Goal: Obtain resource: Download file/media

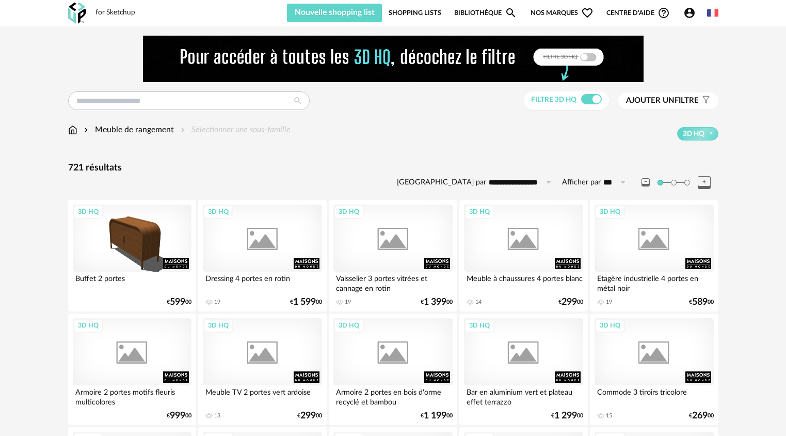
scroll to position [2104, 0]
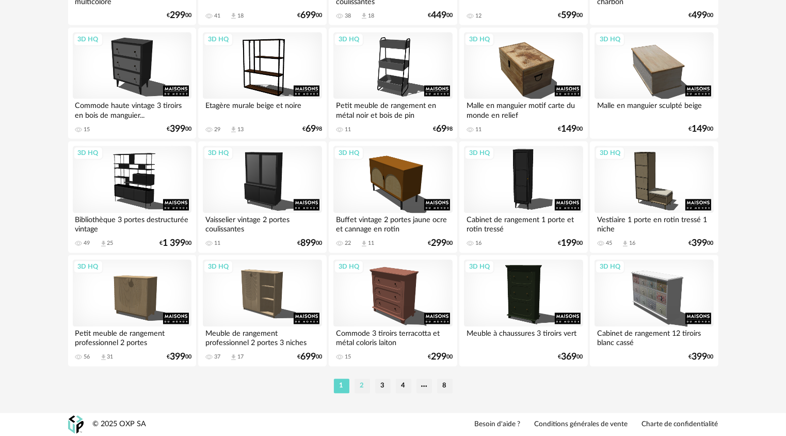
click at [365, 382] on li "2" at bounding box center [362, 385] width 15 height 14
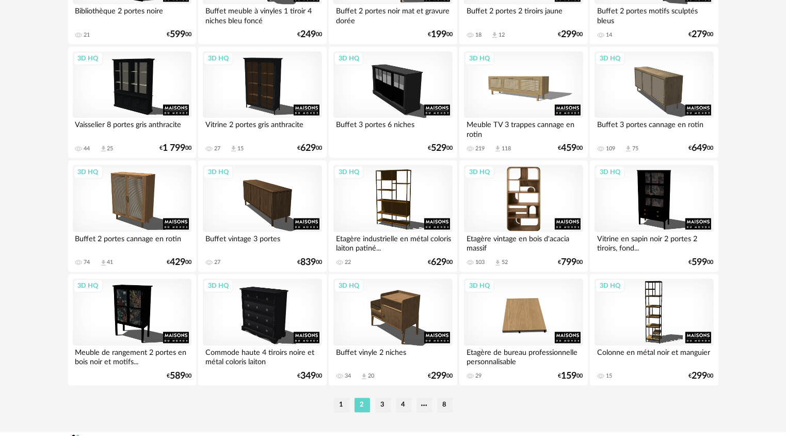
scroll to position [2104, 0]
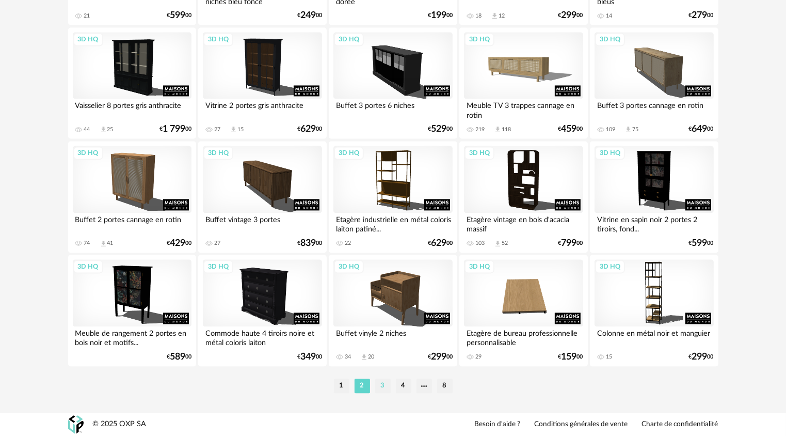
click at [380, 385] on li "3" at bounding box center [382, 385] width 15 height 14
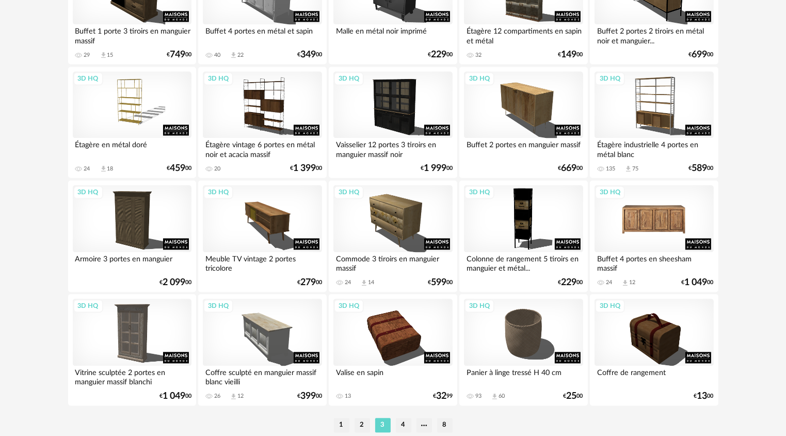
scroll to position [2104, 0]
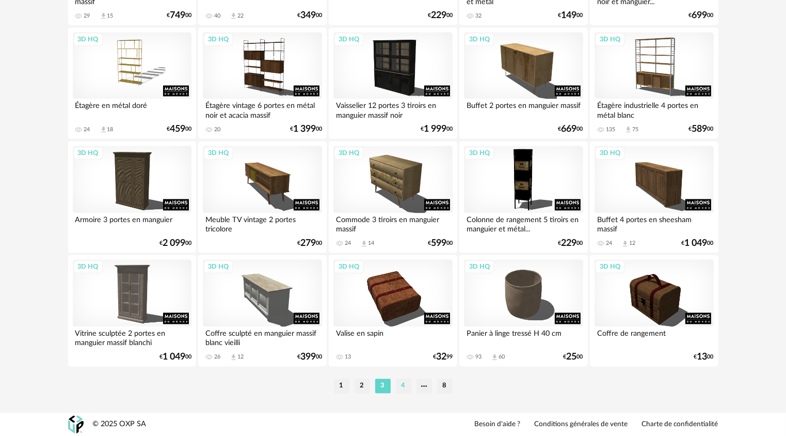
click at [404, 388] on li "4" at bounding box center [403, 385] width 15 height 14
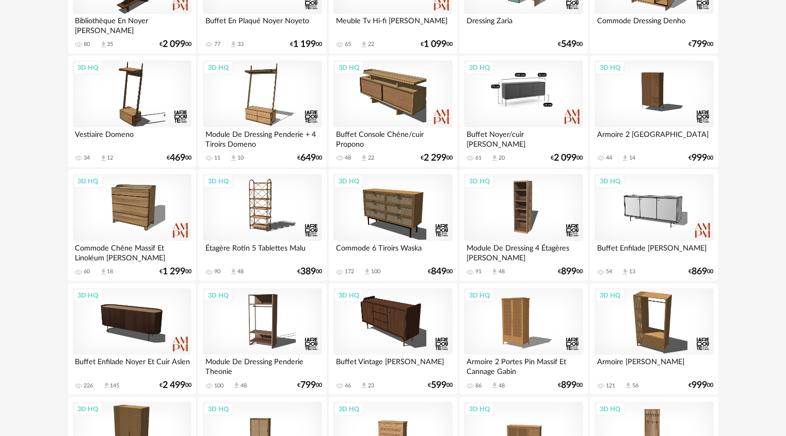
scroll to position [1445, 0]
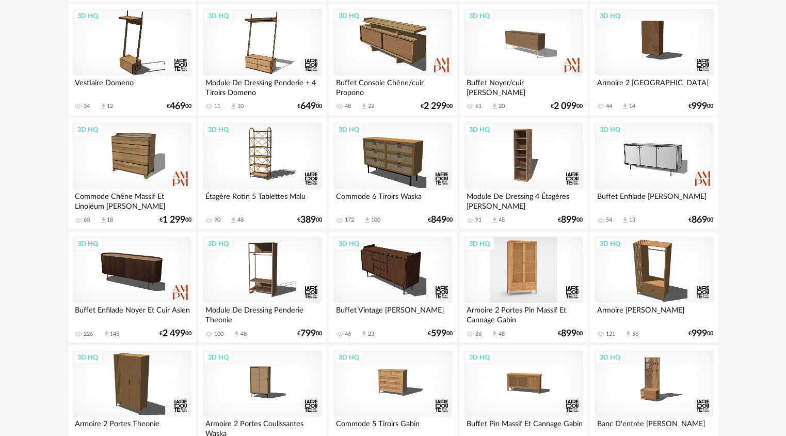
click at [526, 279] on div "3D HQ" at bounding box center [523, 269] width 119 height 67
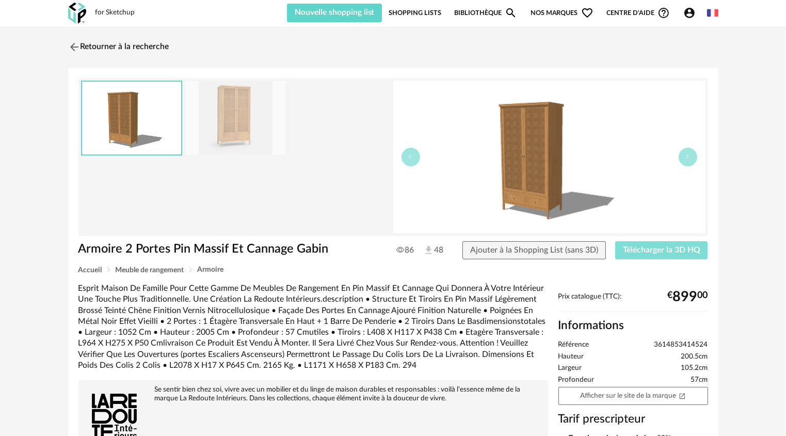
click at [649, 250] on span "Télécharger la 3D HQ" at bounding box center [661, 250] width 77 height 8
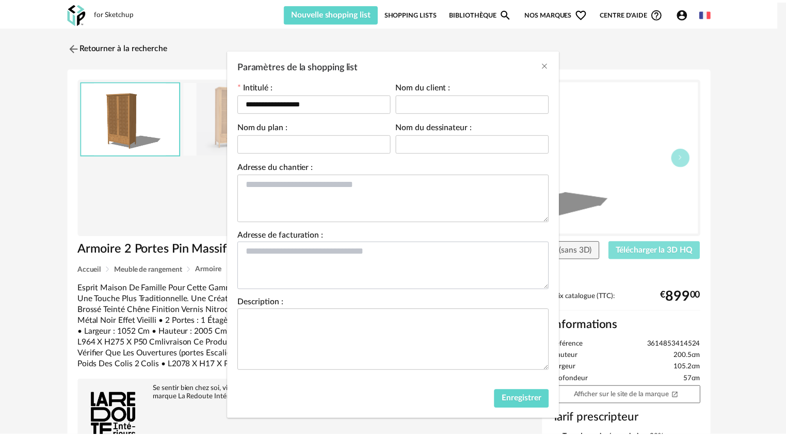
scroll to position [25, 0]
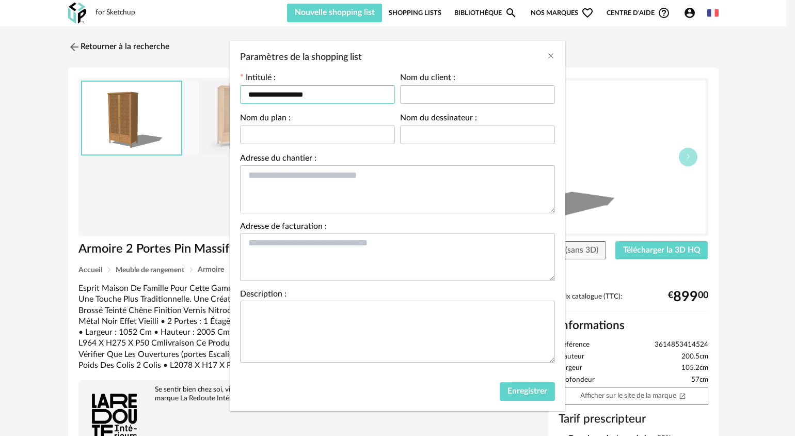
click at [309, 97] on input "**********" at bounding box center [317, 94] width 155 height 19
click at [311, 140] on input "Paramètres de la shopping list" at bounding box center [317, 134] width 155 height 19
click at [500, 389] on button "Enregistrer" at bounding box center [527, 391] width 55 height 19
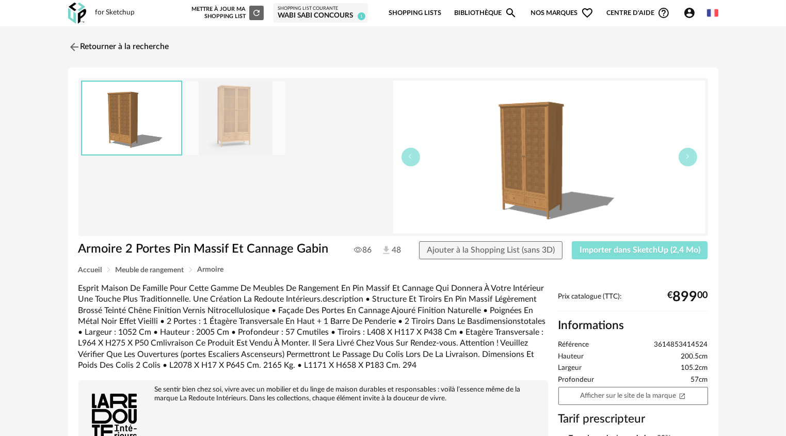
click at [642, 250] on span "Importer dans SketchUp (2,4 Mo)" at bounding box center [640, 250] width 121 height 8
click at [71, 46] on img at bounding box center [73, 46] width 15 height 15
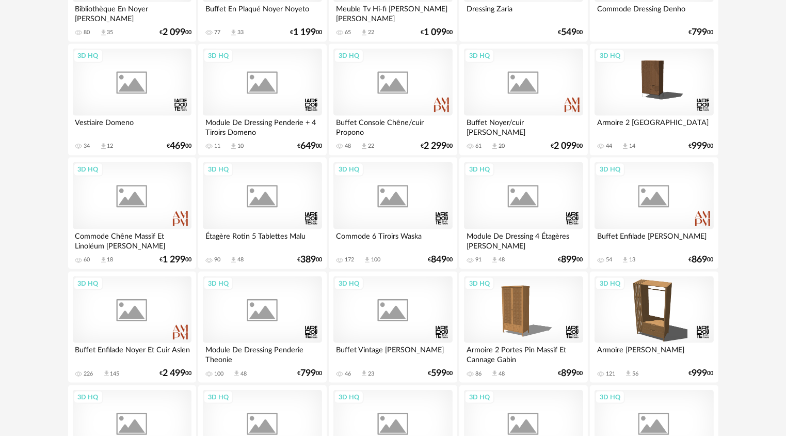
scroll to position [1639, 0]
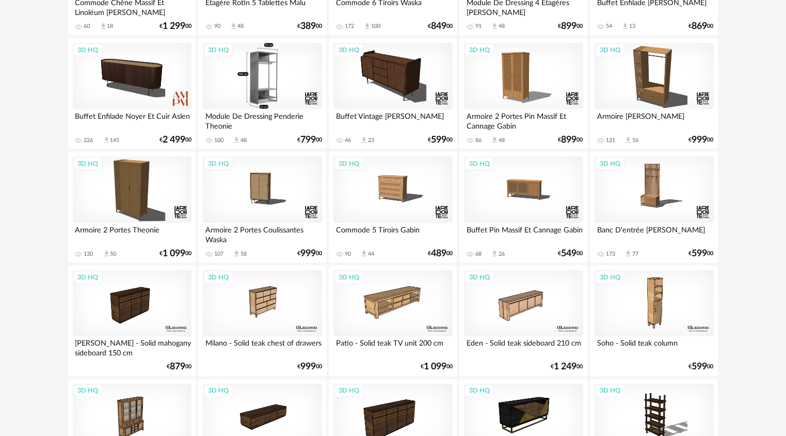
click at [258, 87] on div "3D HQ" at bounding box center [262, 76] width 119 height 67
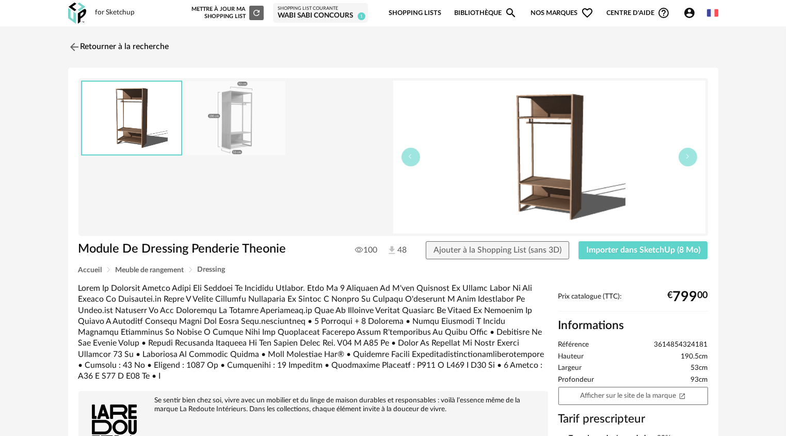
click at [229, 125] on img at bounding box center [235, 118] width 100 height 74
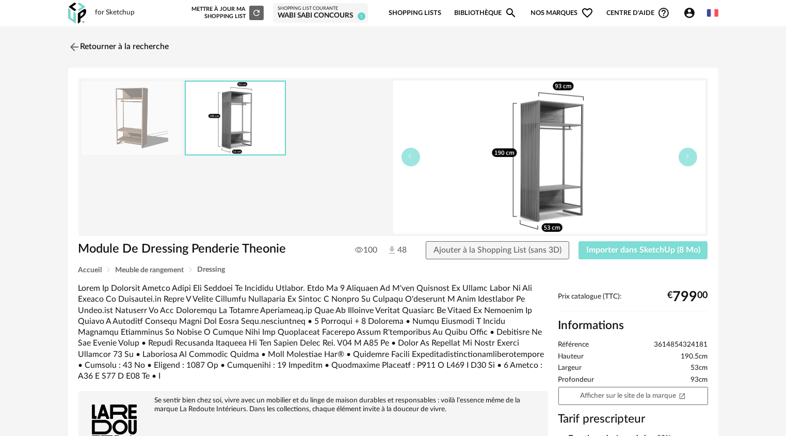
click at [613, 250] on span "Importer dans SketchUp (8 Mo)" at bounding box center [643, 250] width 114 height 8
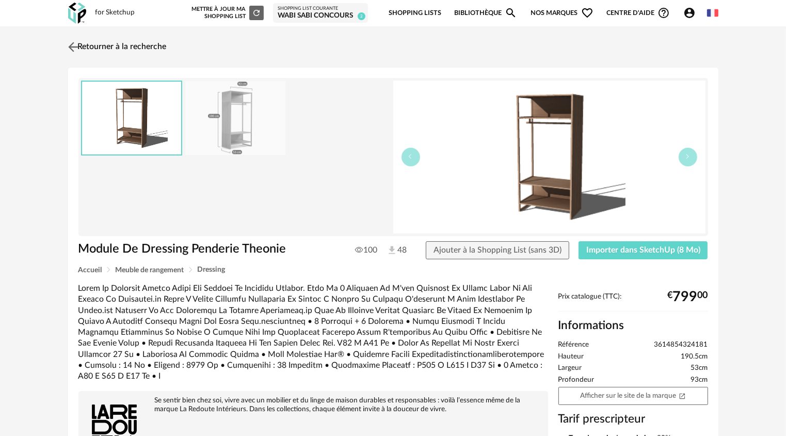
click at [108, 47] on link "Retourner à la recherche" at bounding box center [116, 47] width 101 height 23
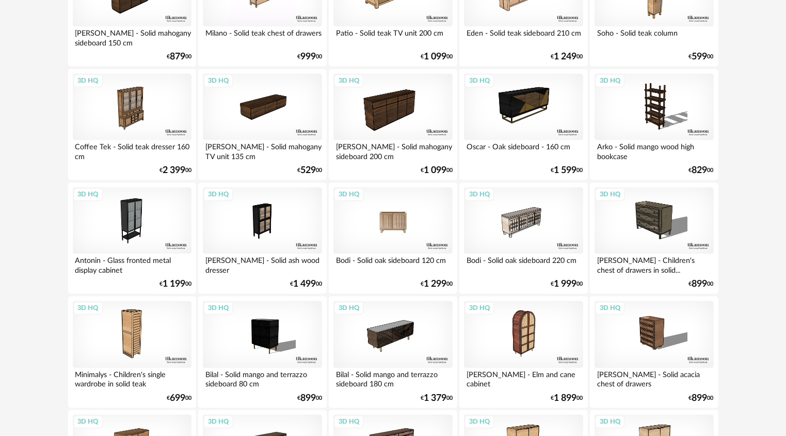
scroll to position [2000, 0]
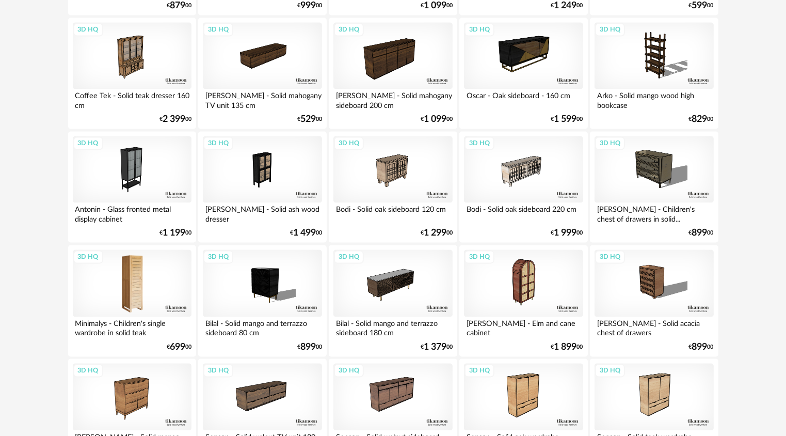
click at [141, 288] on div "3D HQ" at bounding box center [132, 282] width 119 height 67
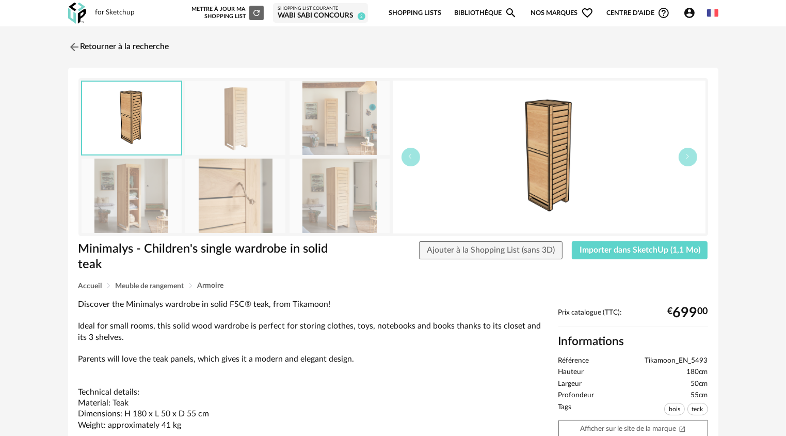
click at [236, 128] on img at bounding box center [235, 118] width 100 height 74
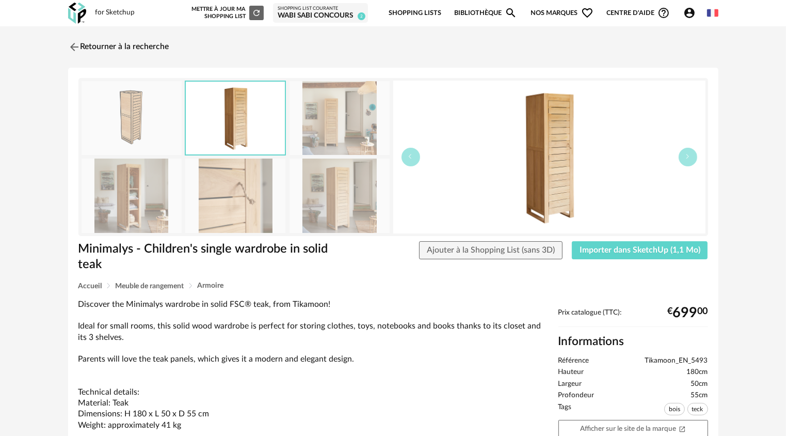
click at [326, 126] on img at bounding box center [340, 118] width 100 height 74
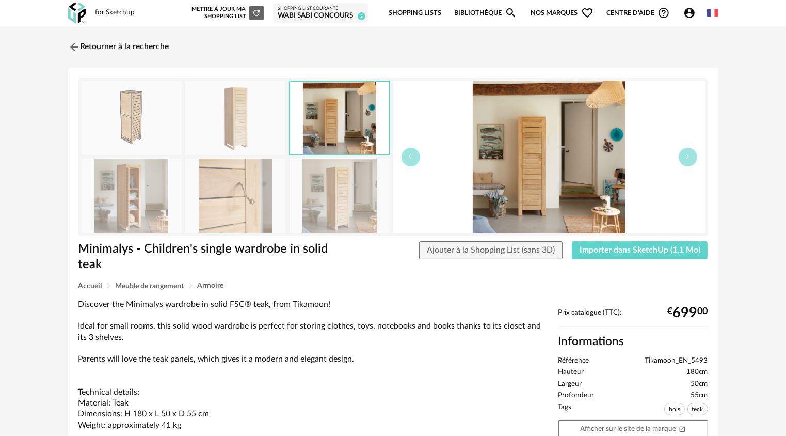
click at [137, 210] on img at bounding box center [132, 195] width 100 height 74
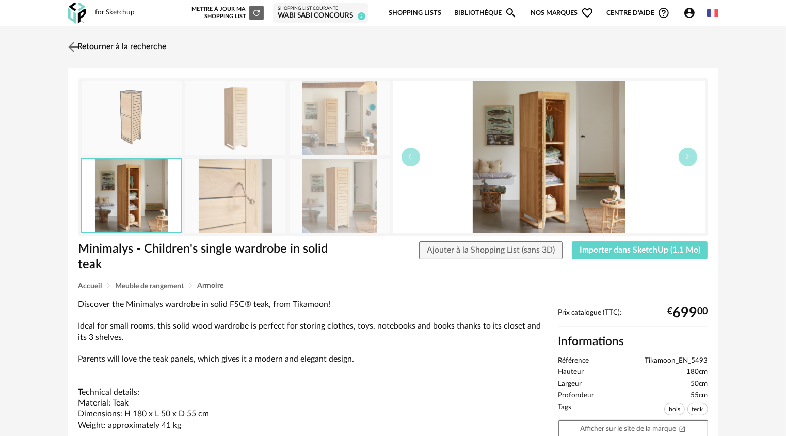
click at [77, 40] on img at bounding box center [73, 46] width 15 height 15
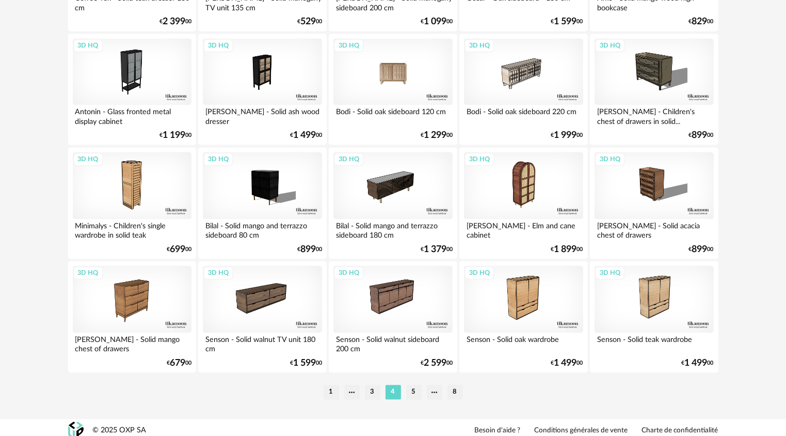
scroll to position [2104, 0]
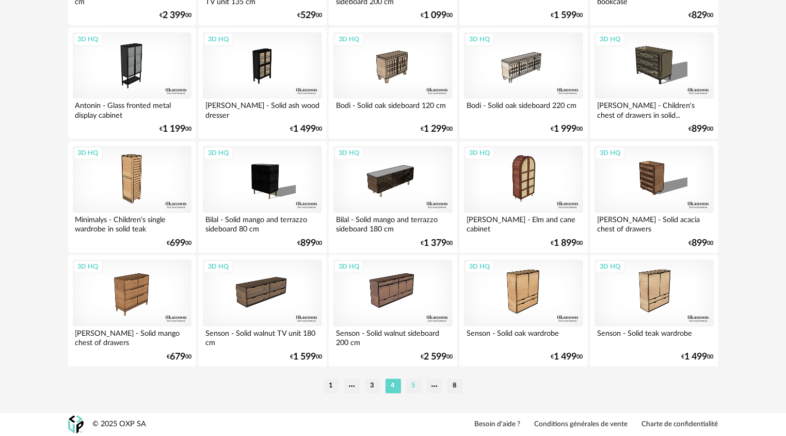
click at [415, 384] on li "5" at bounding box center [413, 385] width 15 height 14
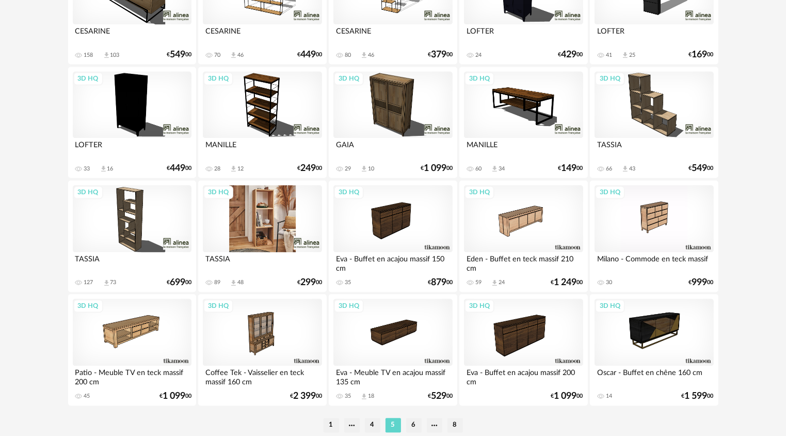
scroll to position [2104, 0]
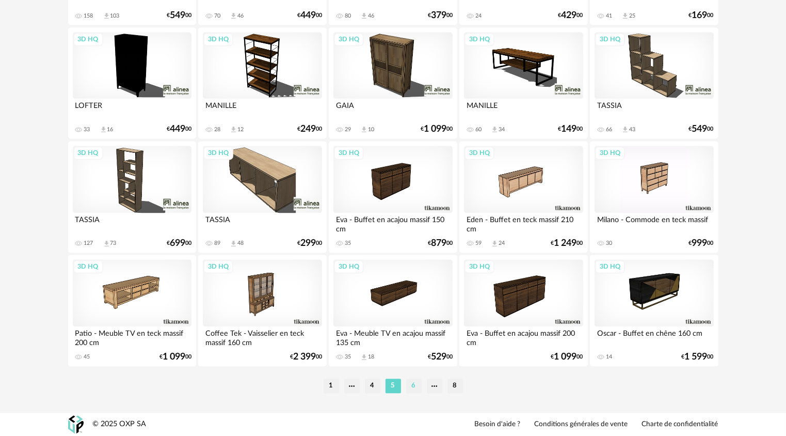
click at [416, 386] on li "6" at bounding box center [413, 385] width 15 height 14
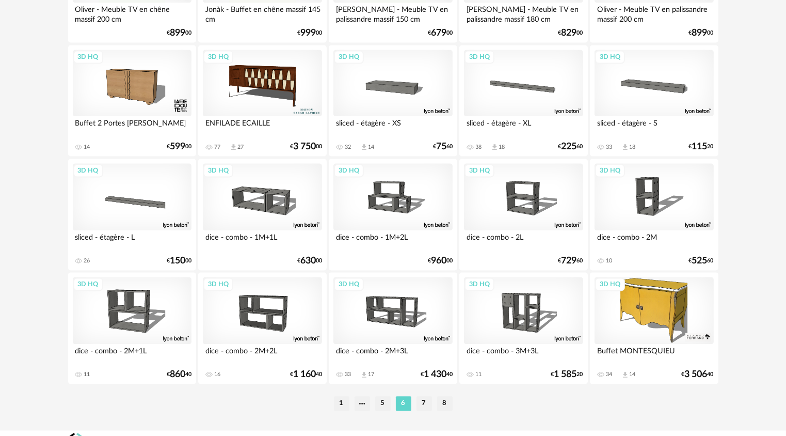
scroll to position [2104, 0]
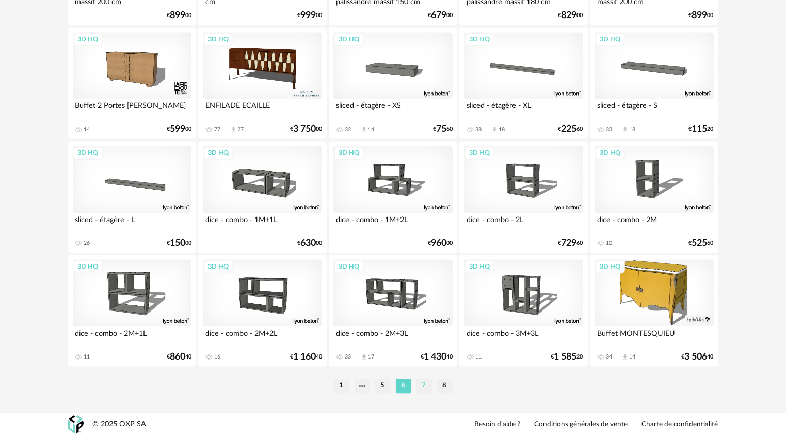
click at [424, 384] on li "7" at bounding box center [424, 385] width 15 height 14
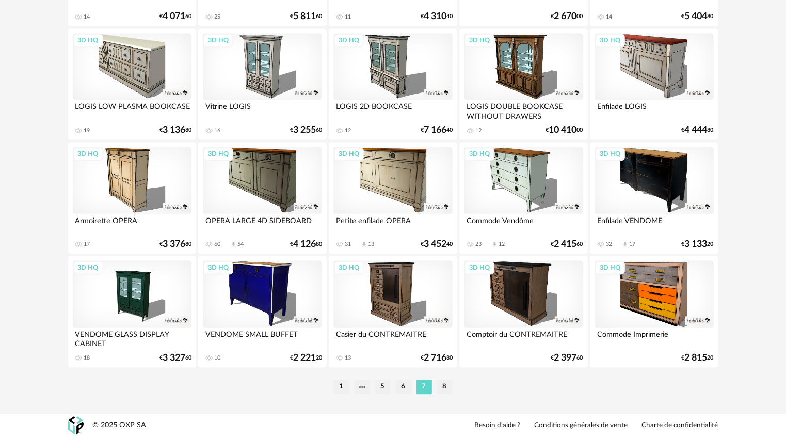
scroll to position [2104, 0]
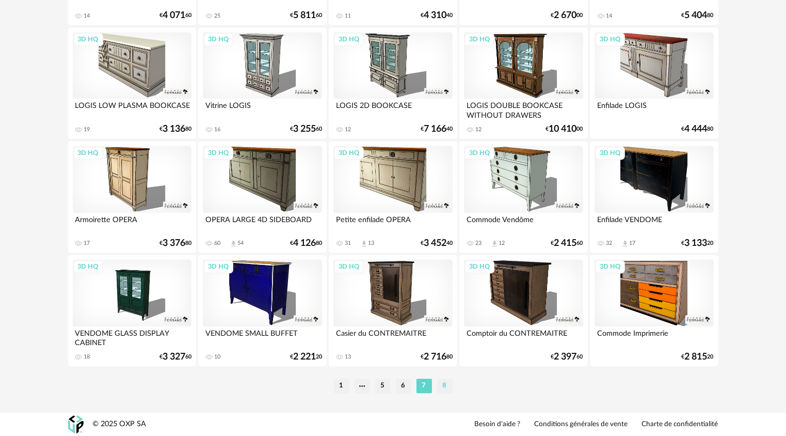
click at [444, 386] on li "8" at bounding box center [444, 385] width 15 height 14
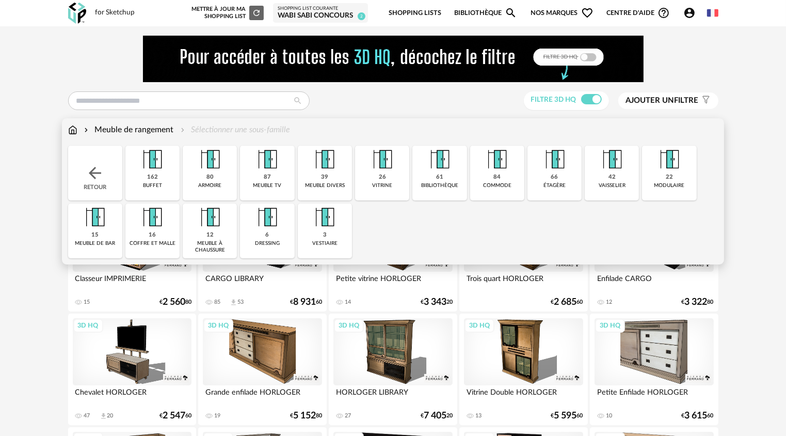
click at [87, 182] on img at bounding box center [95, 173] width 19 height 19
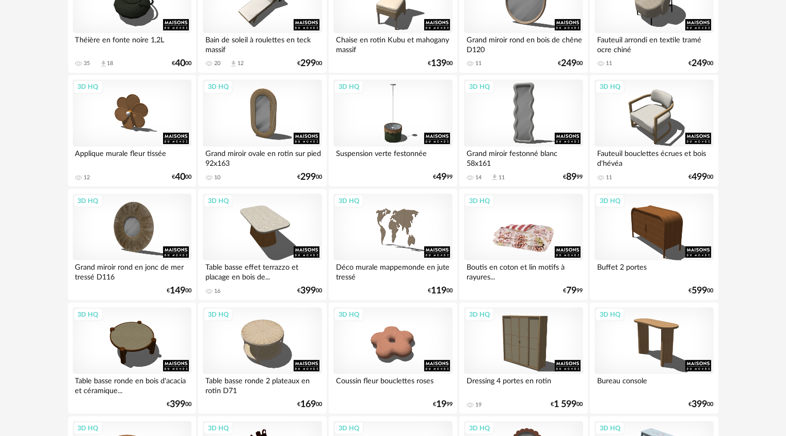
scroll to position [404, 0]
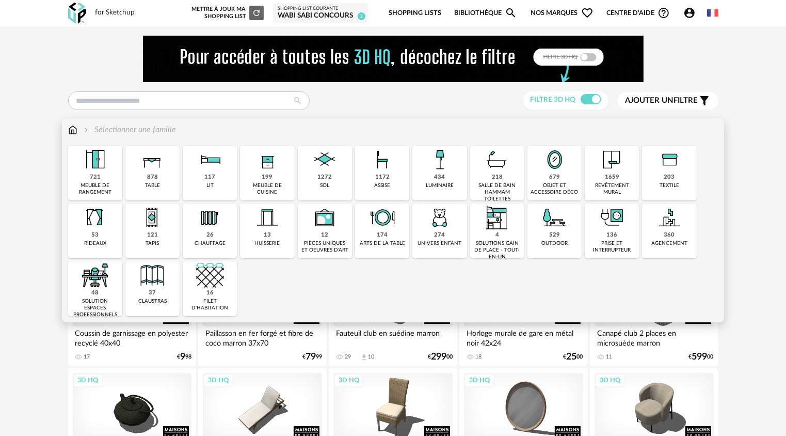
click at [372, 183] on div "1172 assise" at bounding box center [382, 173] width 54 height 55
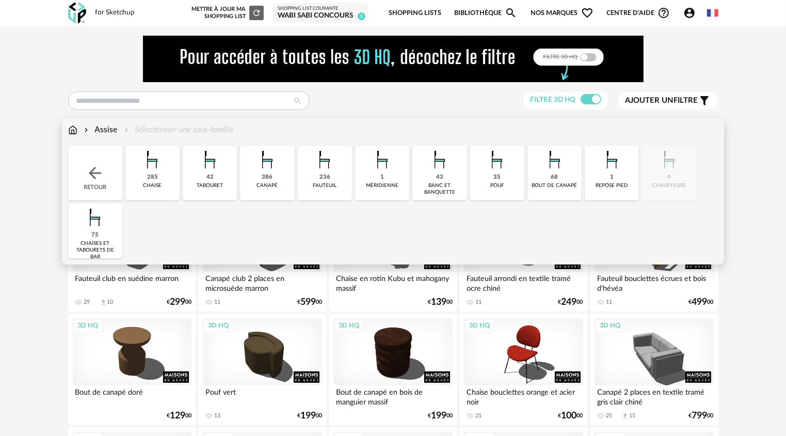
click at [500, 183] on div "pouf" at bounding box center [497, 185] width 14 height 7
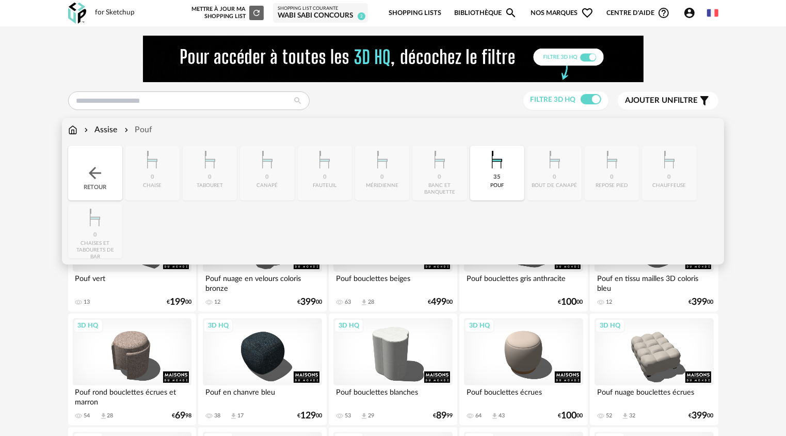
click at [99, 172] on img at bounding box center [95, 173] width 19 height 19
